Goal: Transaction & Acquisition: Purchase product/service

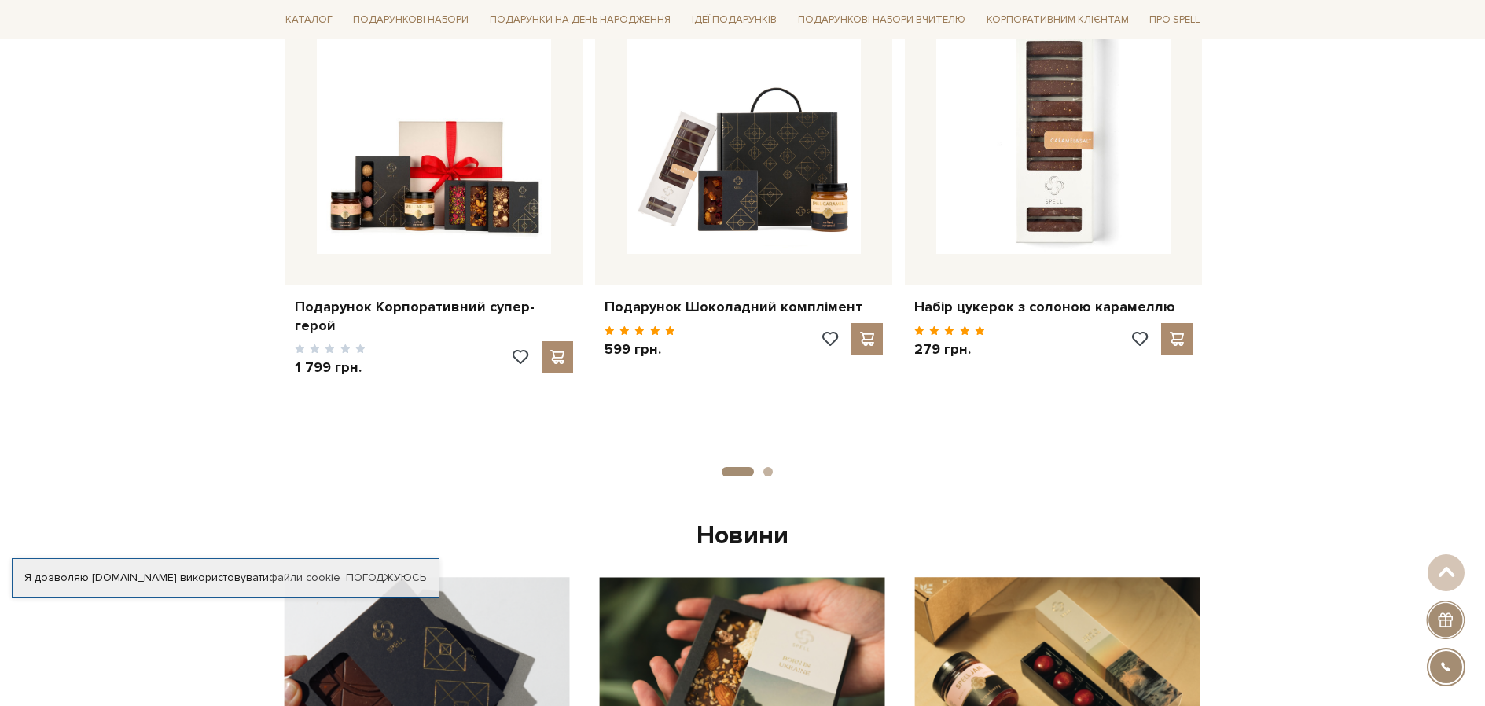
scroll to position [707, 0]
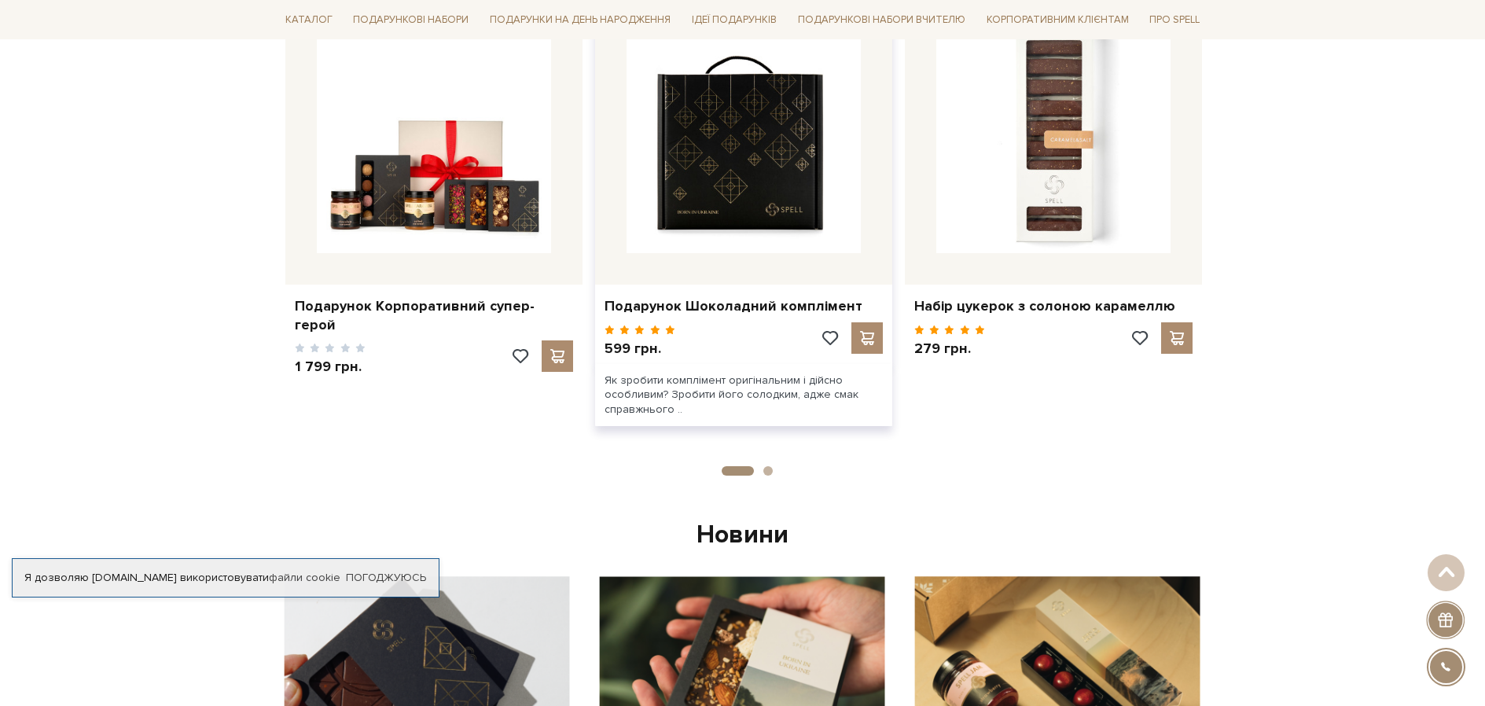
click at [780, 198] on img at bounding box center [743, 136] width 234 height 234
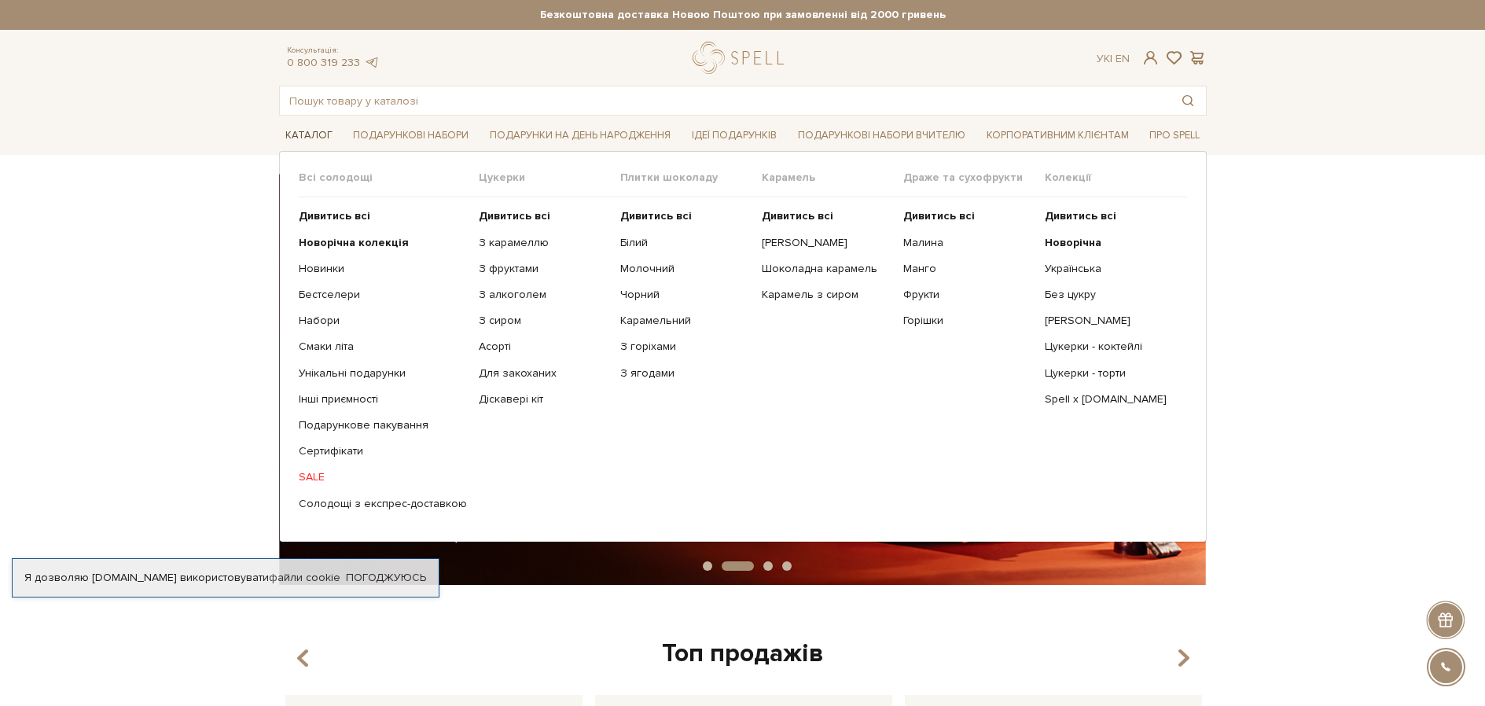
click at [310, 134] on link "Каталог" at bounding box center [309, 135] width 60 height 24
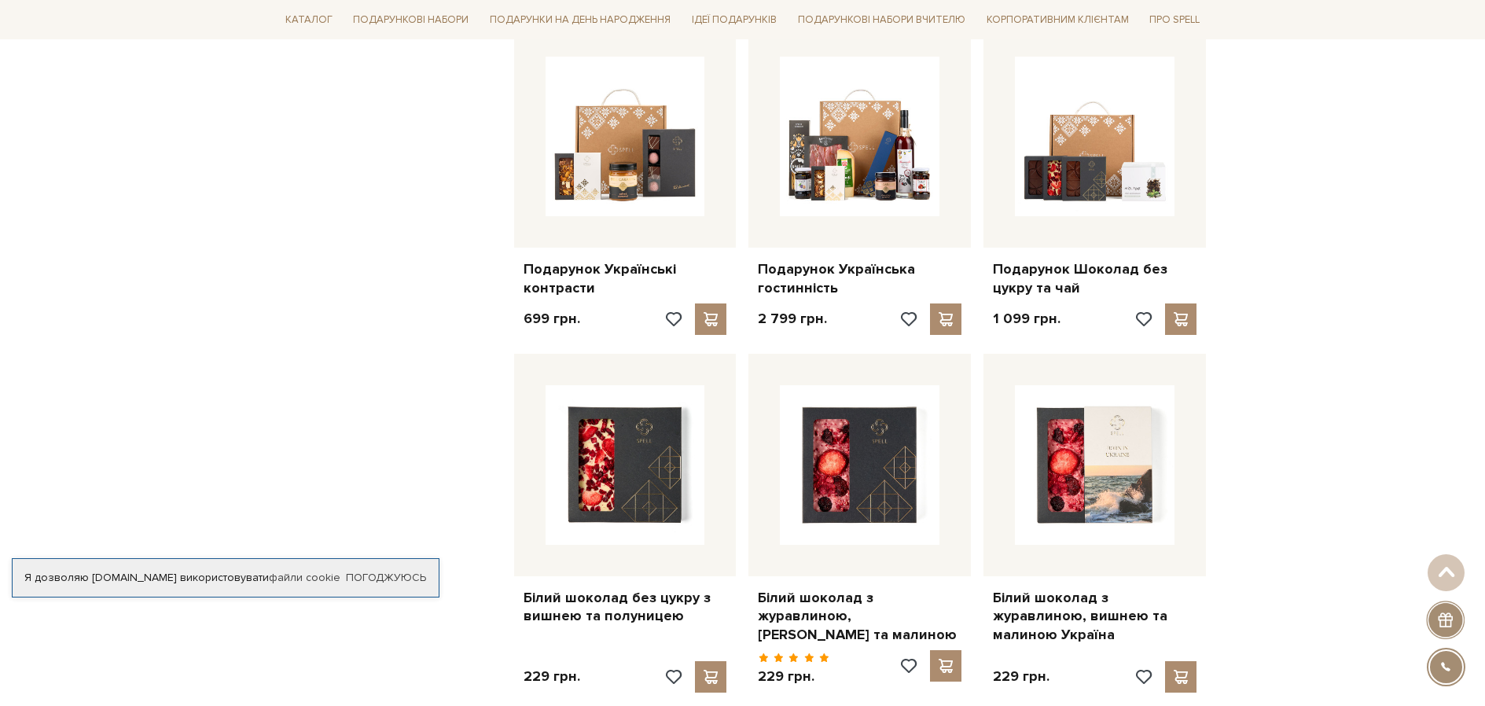
scroll to position [1336, 0]
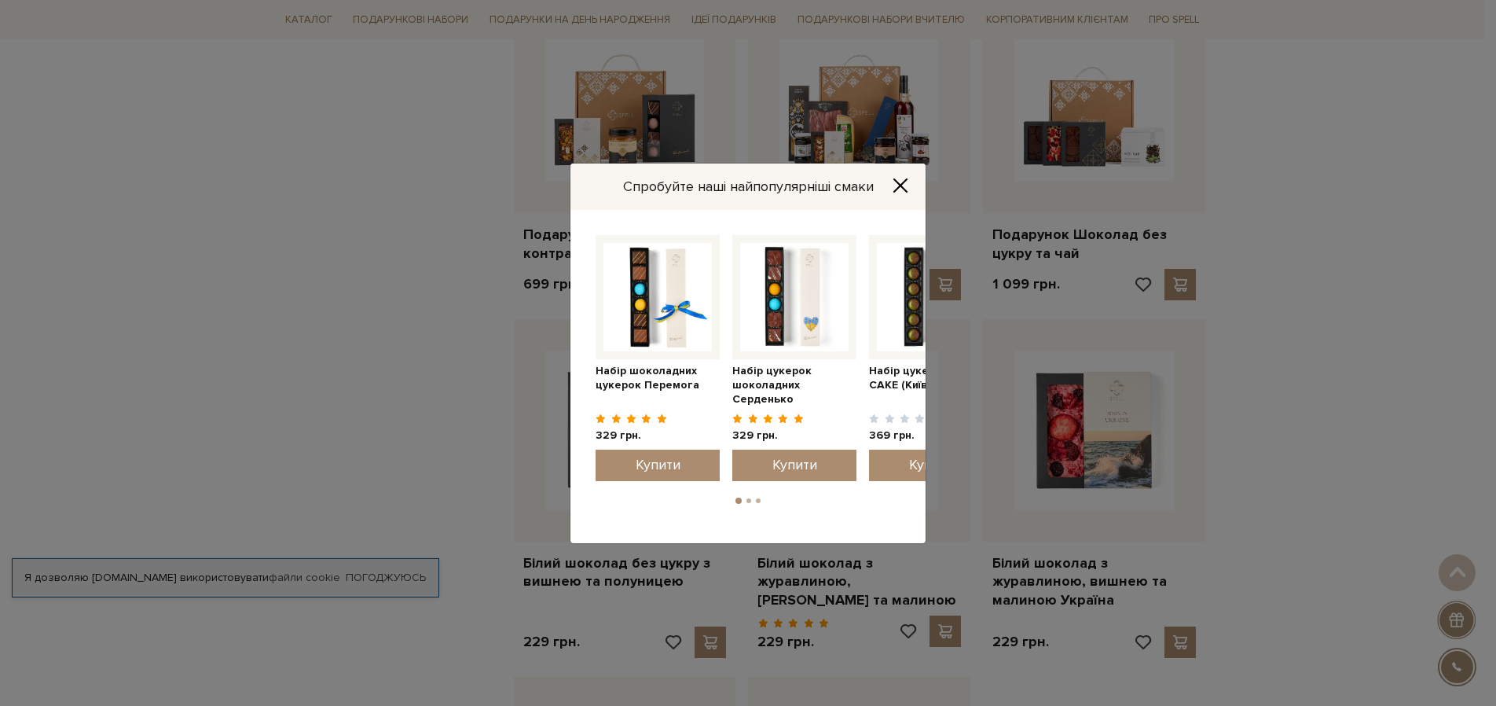
click at [904, 183] on icon "Close" at bounding box center [901, 186] width 16 height 16
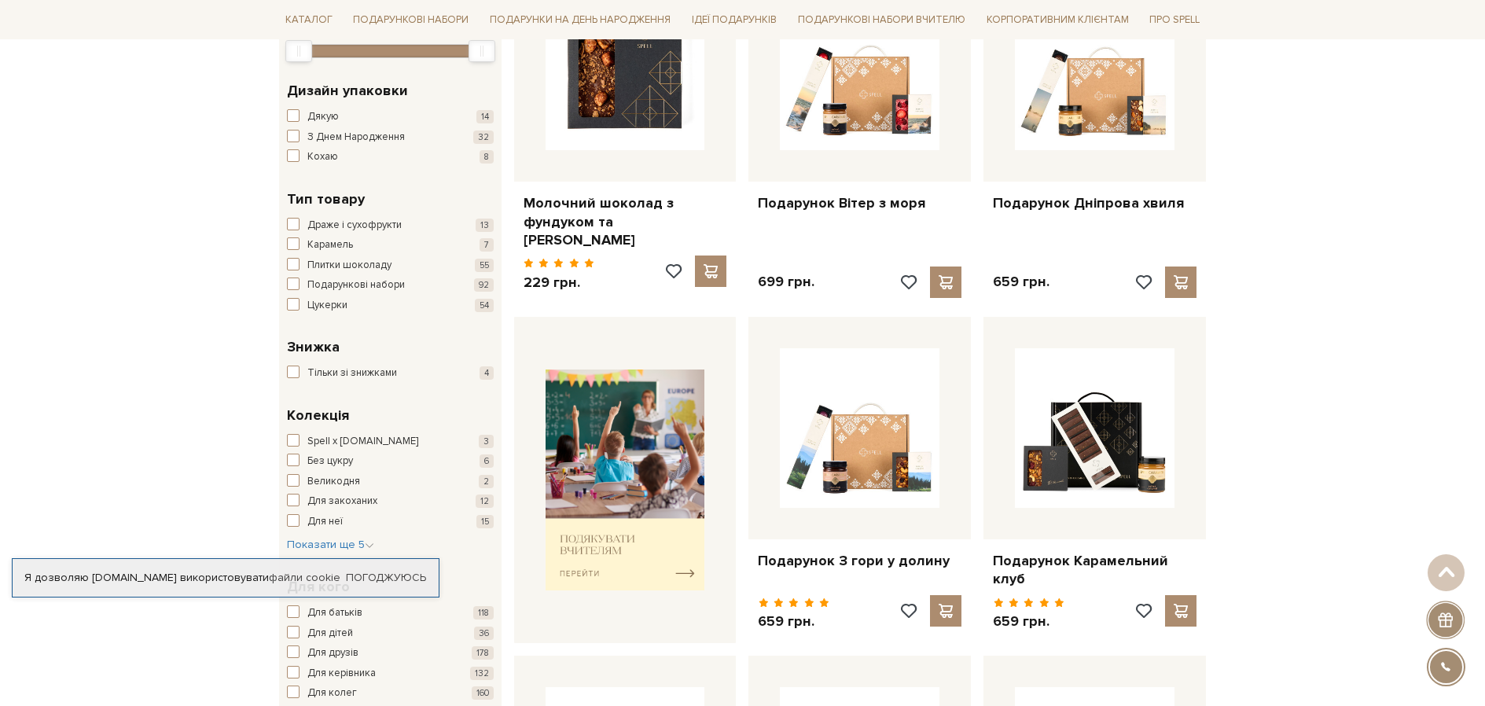
scroll to position [314, 0]
